Goal: Task Accomplishment & Management: Manage account settings

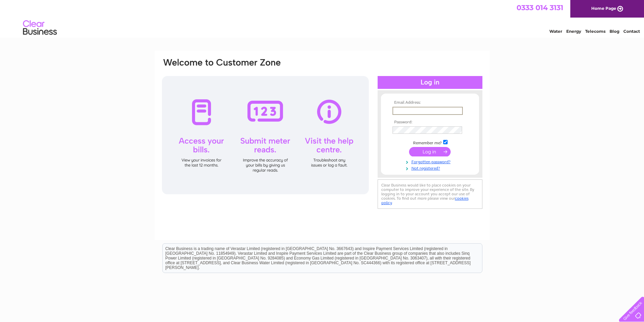
click at [400, 110] on input "text" at bounding box center [427, 111] width 70 height 8
type input "Heather@websterspharmacy.co.uk"
click at [409, 147] on input "submit" at bounding box center [430, 151] width 42 height 9
click at [432, 151] on input "submit" at bounding box center [430, 151] width 42 height 9
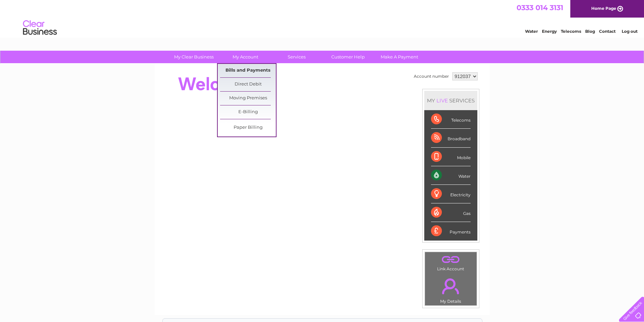
click at [247, 68] on link "Bills and Payments" at bounding box center [248, 71] width 56 height 14
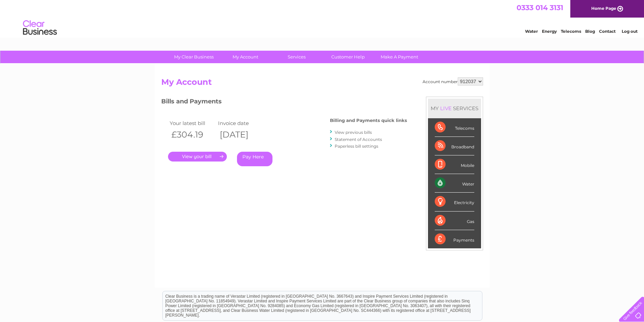
click at [201, 155] on link "." at bounding box center [197, 157] width 59 height 10
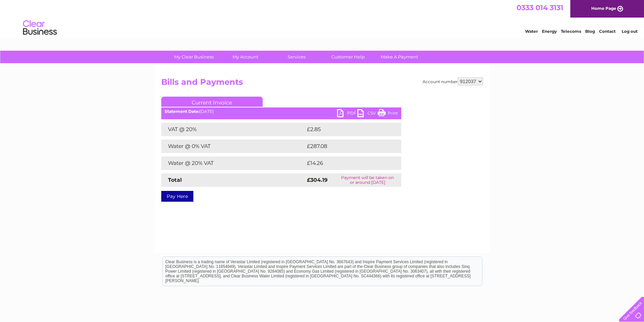
click at [342, 111] on link "PDF" at bounding box center [347, 114] width 20 height 10
click at [449, 26] on div "Water Energy Telecoms Blog Contact Log out" at bounding box center [322, 29] width 644 height 22
click at [628, 32] on link "Log out" at bounding box center [629, 31] width 16 height 5
